Goal: Transaction & Acquisition: Purchase product/service

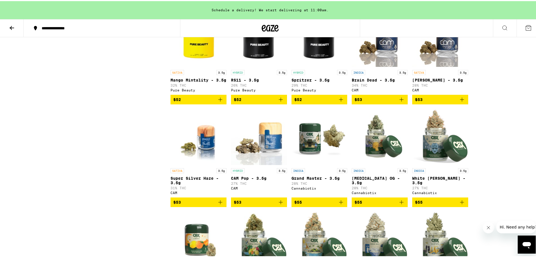
scroll to position [1098, 0]
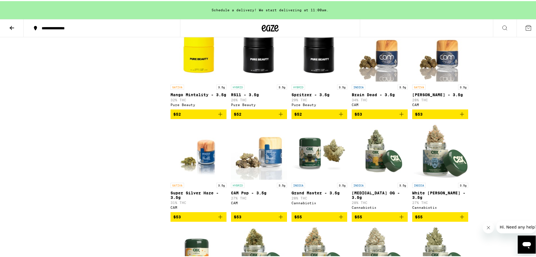
click at [461, 116] on icon "Add to bag" at bounding box center [462, 113] width 7 height 7
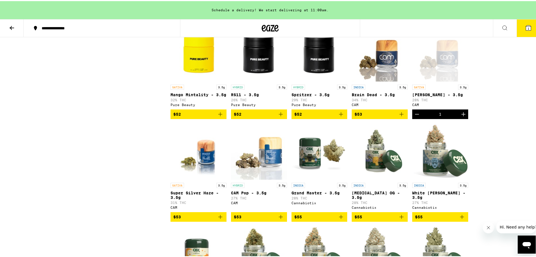
click at [461, 116] on icon "Increment" at bounding box center [463, 113] width 7 height 7
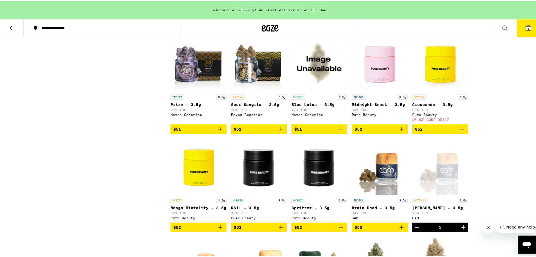
scroll to position [986, 0]
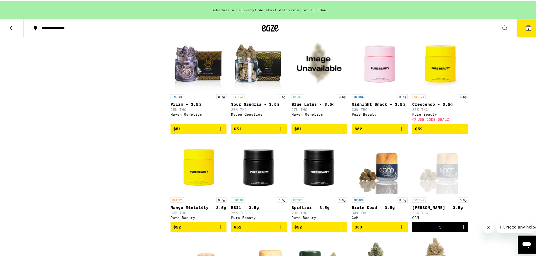
click at [460, 131] on icon "Add to bag" at bounding box center [462, 127] width 7 height 7
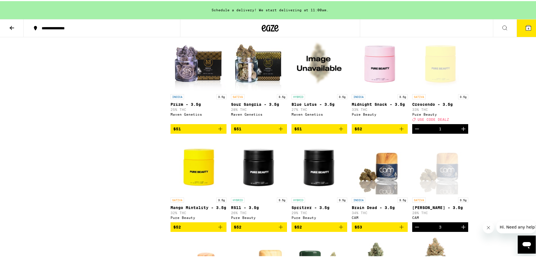
click at [526, 29] on icon at bounding box center [528, 26] width 5 height 5
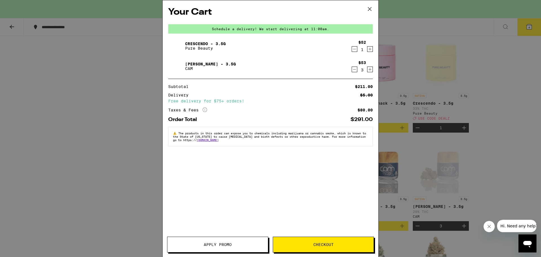
click at [199, 246] on span "Apply Promo" at bounding box center [217, 244] width 101 height 4
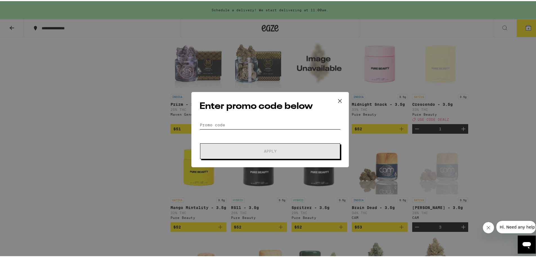
click at [229, 123] on input "Promo Code" at bounding box center [270, 123] width 141 height 8
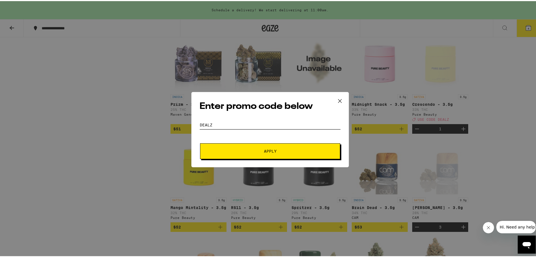
type input "dealz"
click at [234, 152] on button "Apply" at bounding box center [270, 150] width 140 height 16
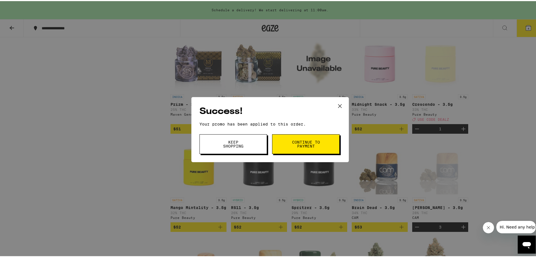
click at [293, 144] on span "Continue to payment" at bounding box center [306, 143] width 29 height 8
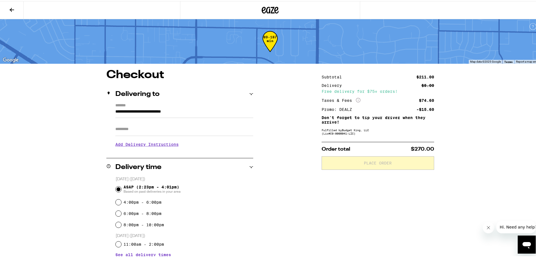
click at [10, 9] on icon at bounding box center [12, 9] width 5 height 4
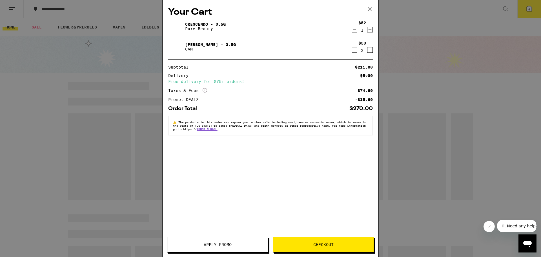
click at [354, 49] on icon "Decrement" at bounding box center [354, 49] width 5 height 7
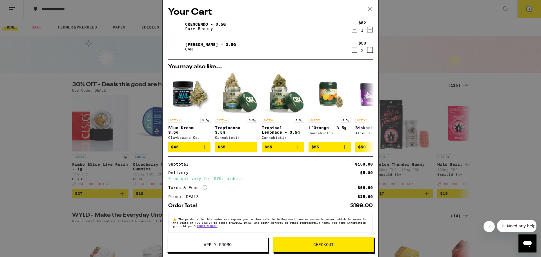
click at [352, 48] on icon "Decrement" at bounding box center [354, 49] width 5 height 7
click at [369, 10] on icon at bounding box center [369, 9] width 8 height 8
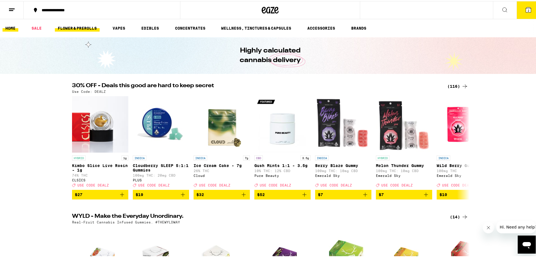
click at [64, 24] on link "FLOWER & PREROLLS" at bounding box center [77, 27] width 45 height 7
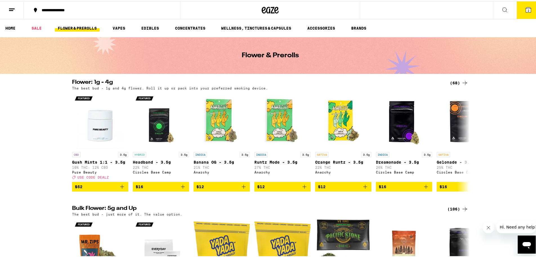
click at [457, 84] on div "(68)" at bounding box center [459, 81] width 18 height 7
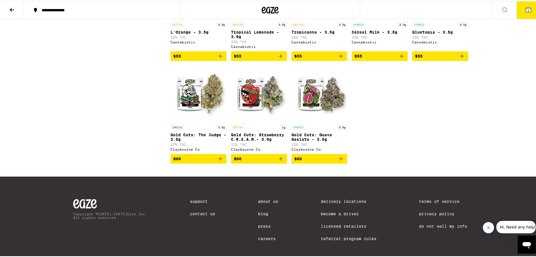
scroll to position [1352, 0]
